Goal: Find specific page/section: Find specific page/section

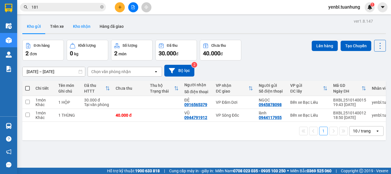
click at [85, 24] on button "Kho nhận" at bounding box center [81, 26] width 27 height 14
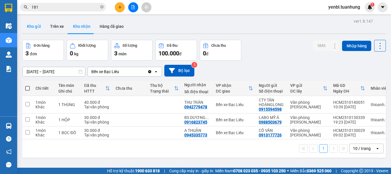
click at [31, 26] on button "Kho gửi" at bounding box center [33, 26] width 23 height 14
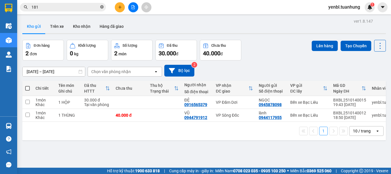
click at [102, 7] on icon "close-circle" at bounding box center [101, 6] width 3 height 3
click at [77, 25] on button "Kho nhận" at bounding box center [81, 26] width 27 height 14
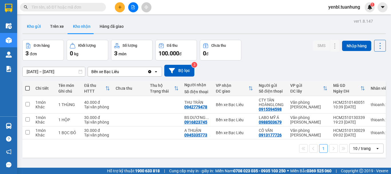
click at [37, 25] on button "Kho gửi" at bounding box center [33, 26] width 23 height 14
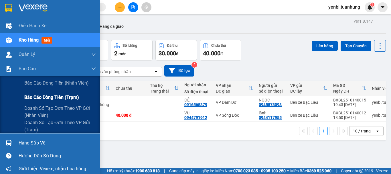
click at [51, 95] on span "Báo cáo dòng tiền (trạm)" at bounding box center [51, 97] width 55 height 7
